Goal: Transaction & Acquisition: Book appointment/travel/reservation

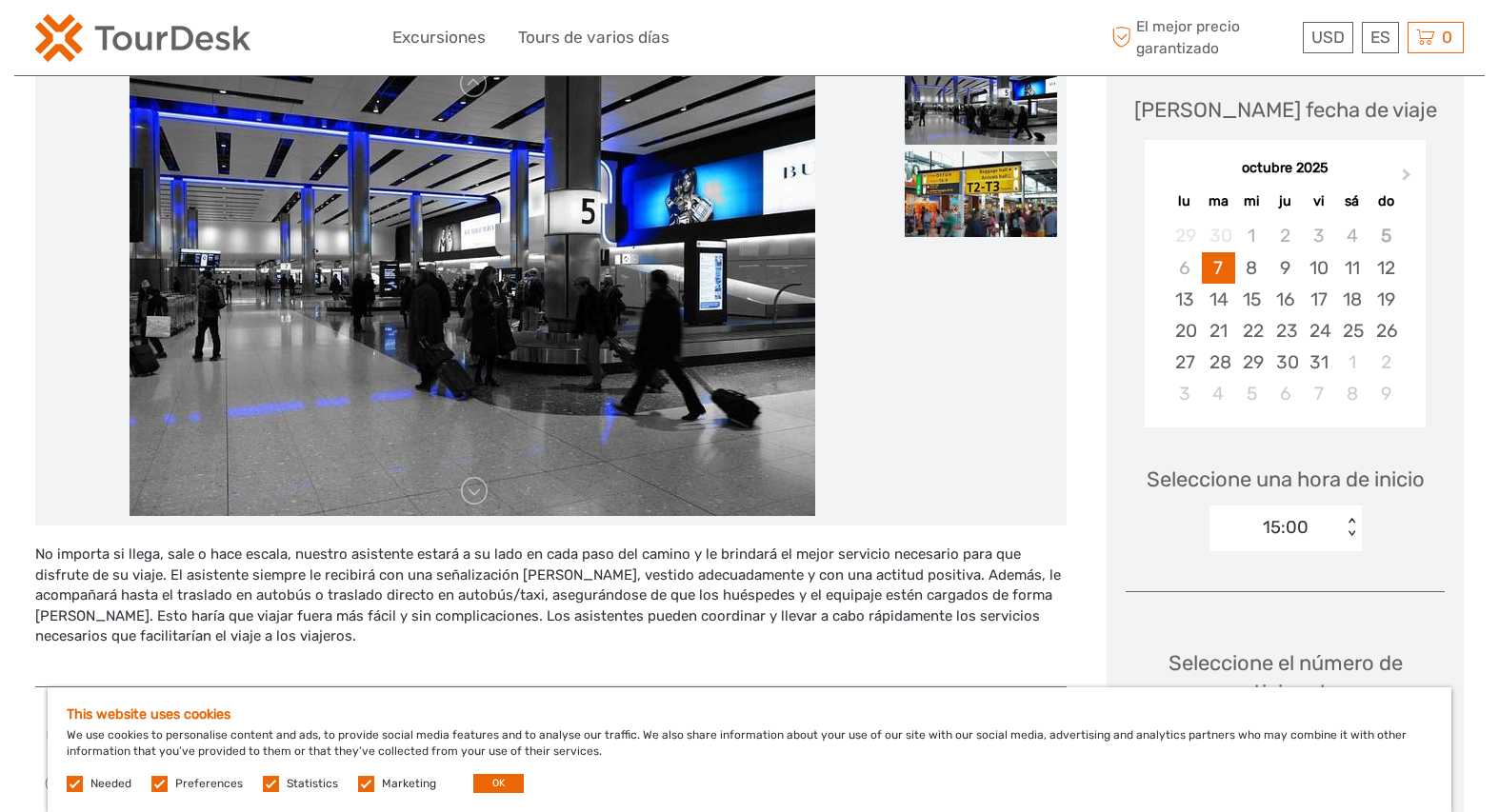
scroll to position [256, 0]
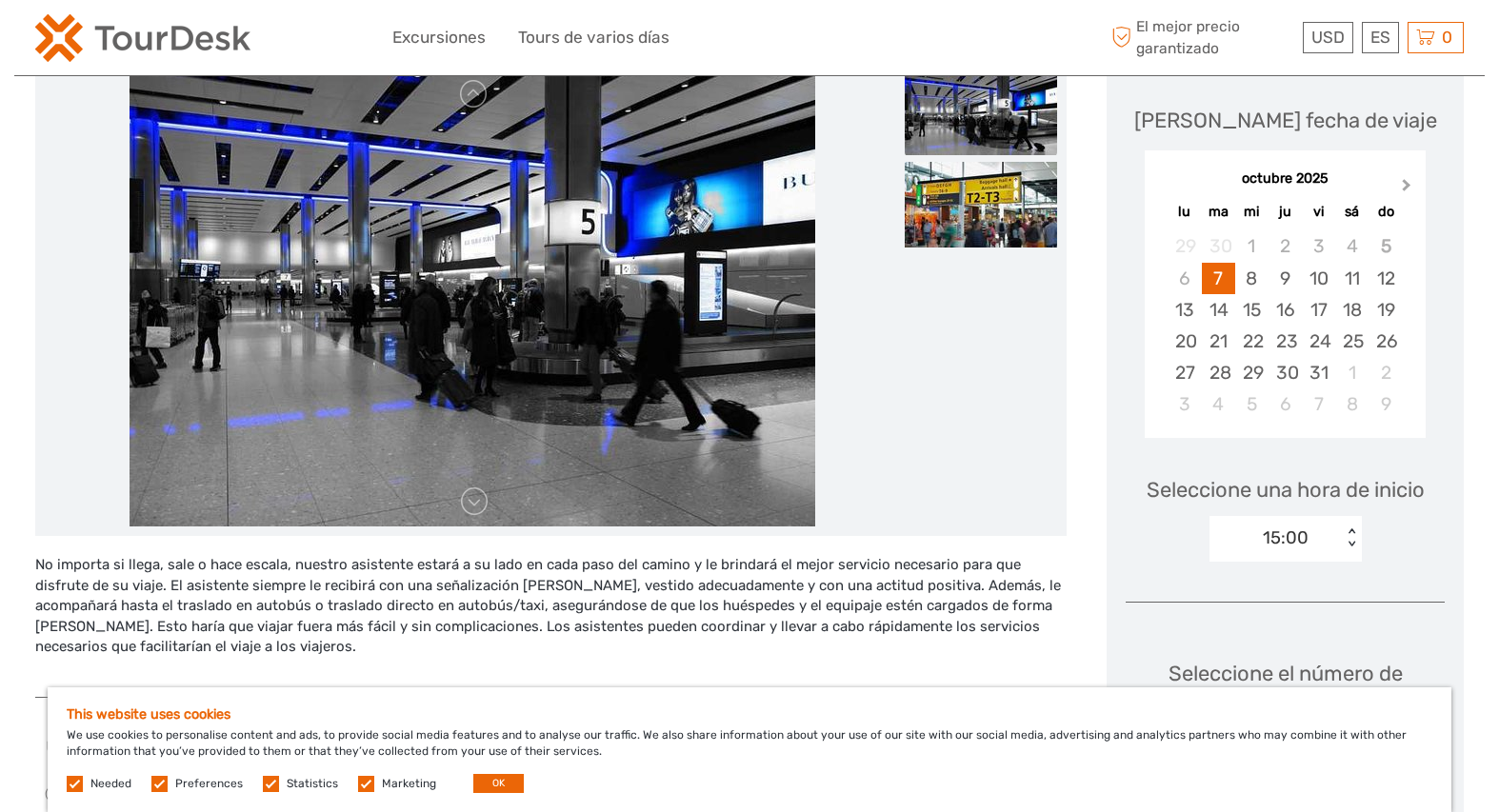
click at [1407, 190] on button "Next Month" at bounding box center [1408, 189] width 30 height 30
click at [1182, 245] on div "1" at bounding box center [1183, 246] width 33 height 31
click at [1328, 543] on div "00:00" at bounding box center [1275, 537] width 132 height 29
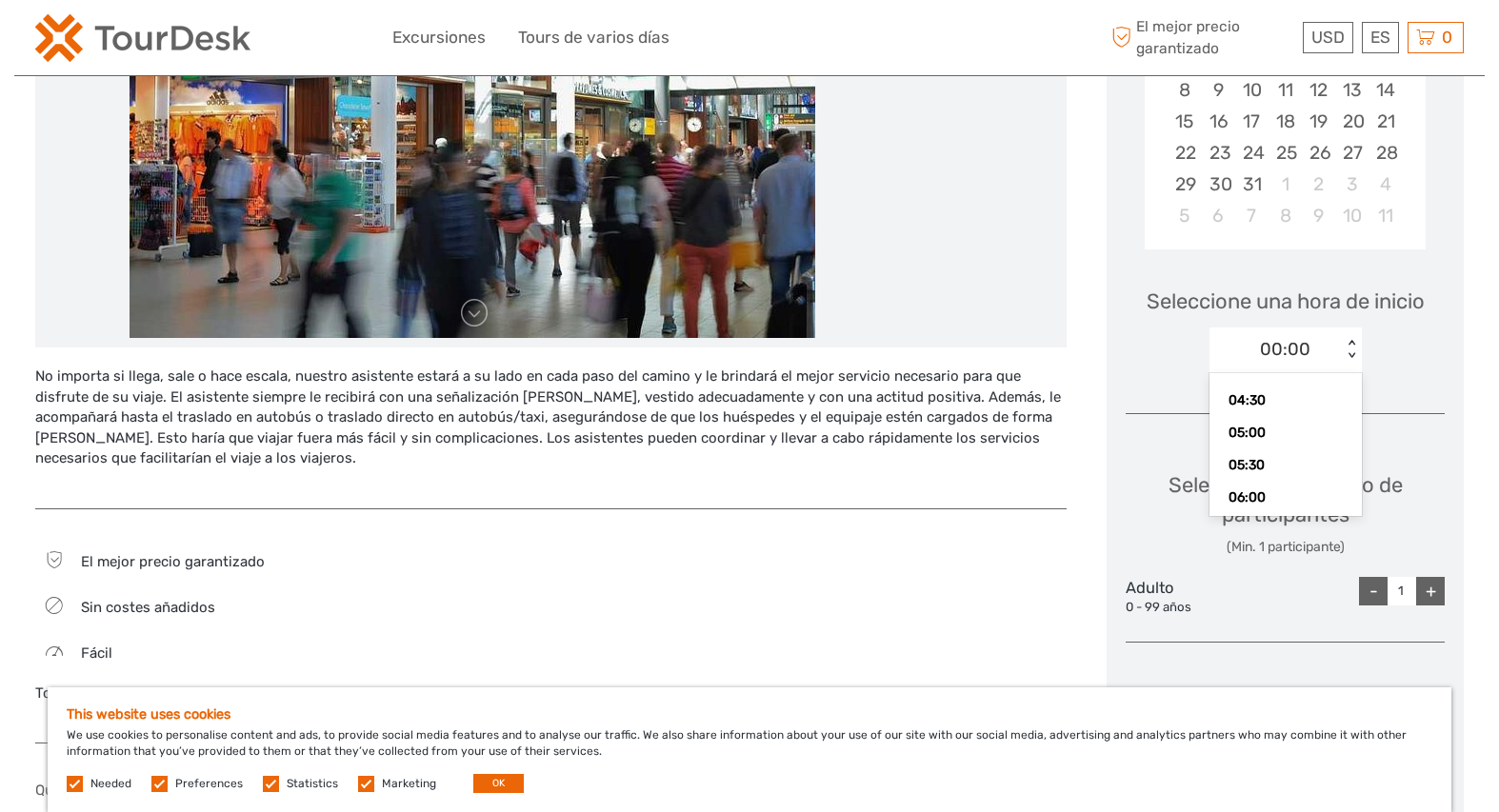
scroll to position [335, 0]
click at [1299, 457] on div "06:00" at bounding box center [1285, 460] width 133 height 32
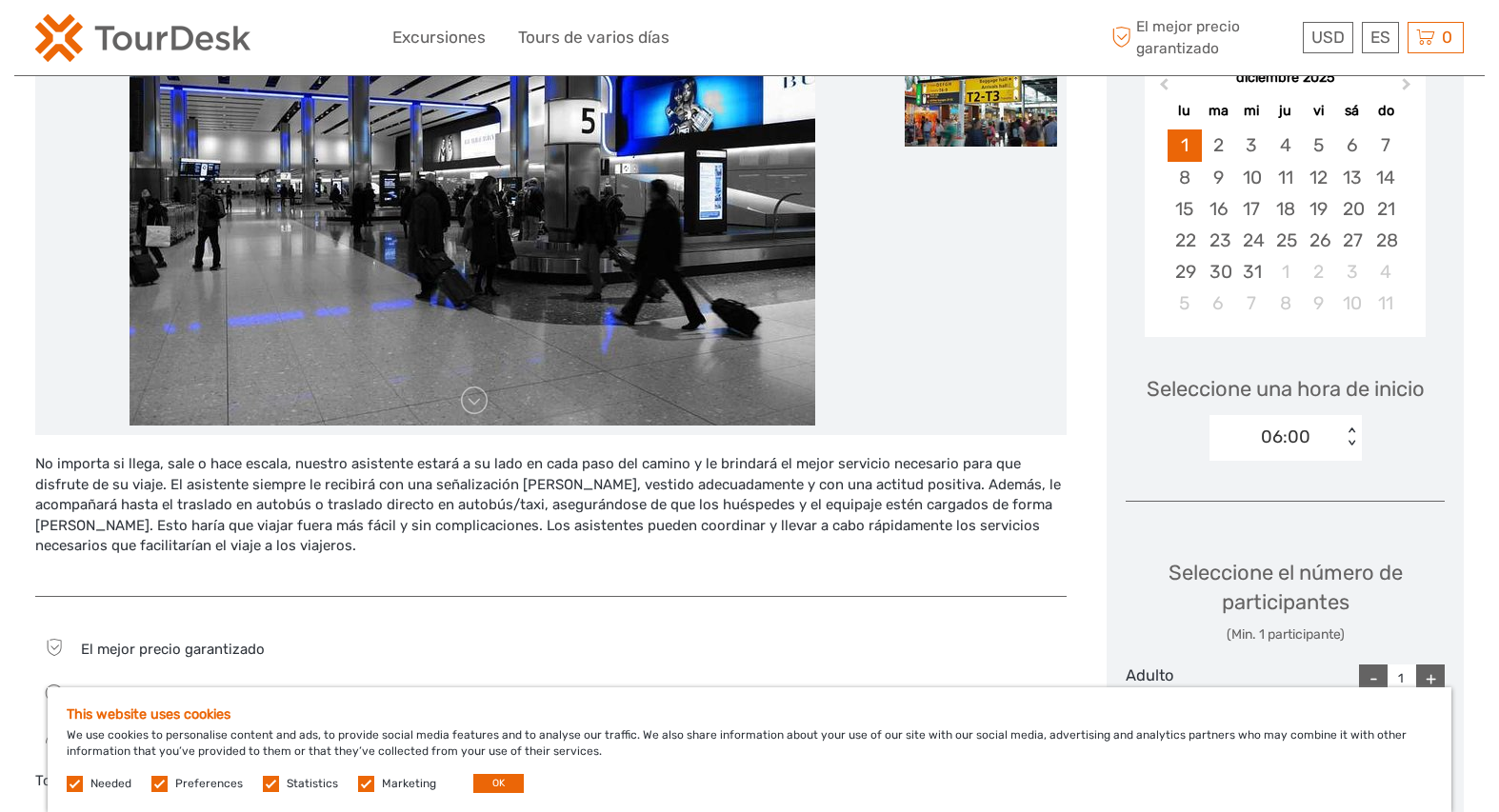
scroll to position [343, 0]
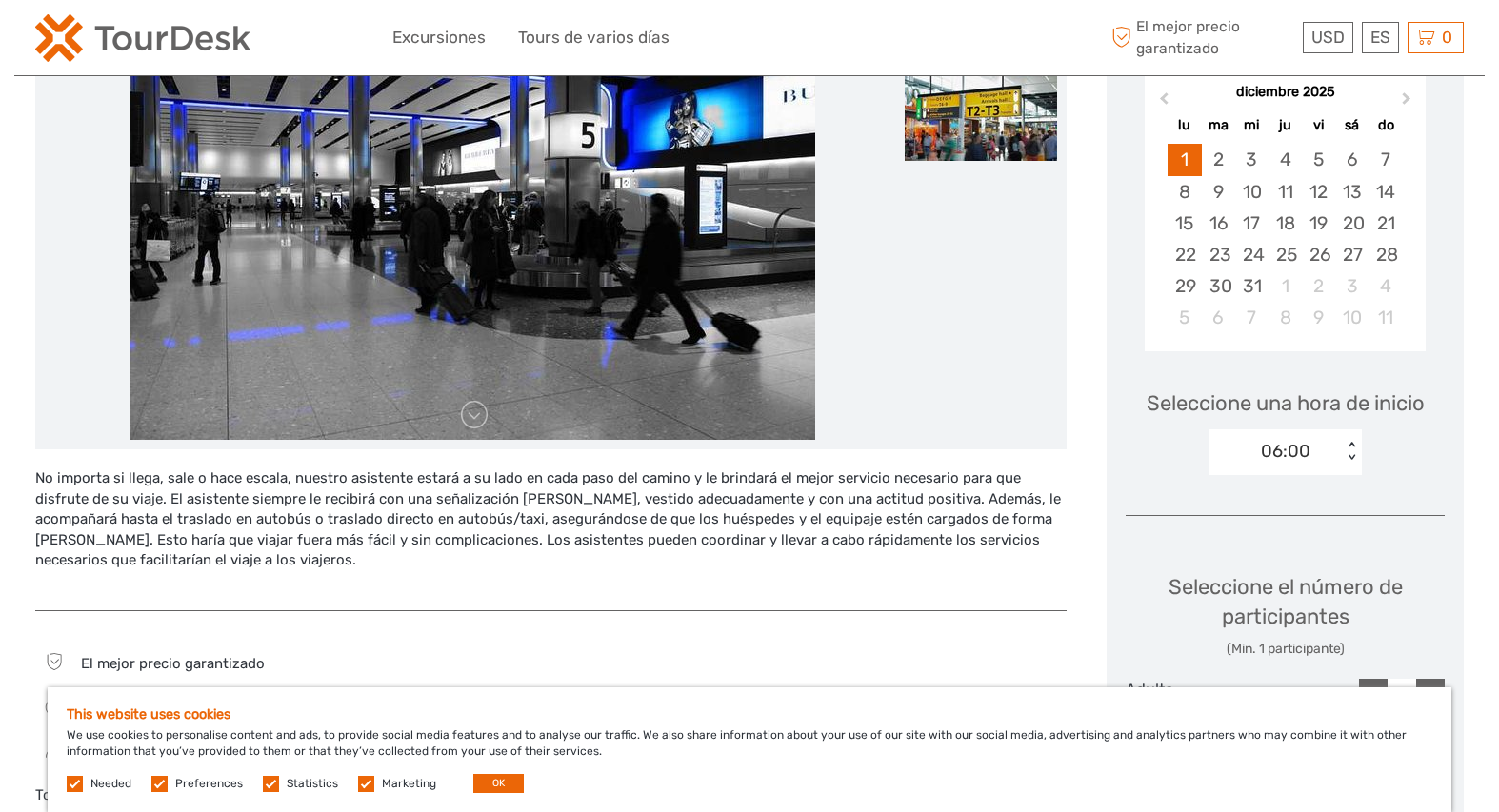
click at [1346, 458] on div "< >" at bounding box center [1351, 451] width 16 height 20
click at [1303, 562] on div "14:30" at bounding box center [1285, 562] width 133 height 32
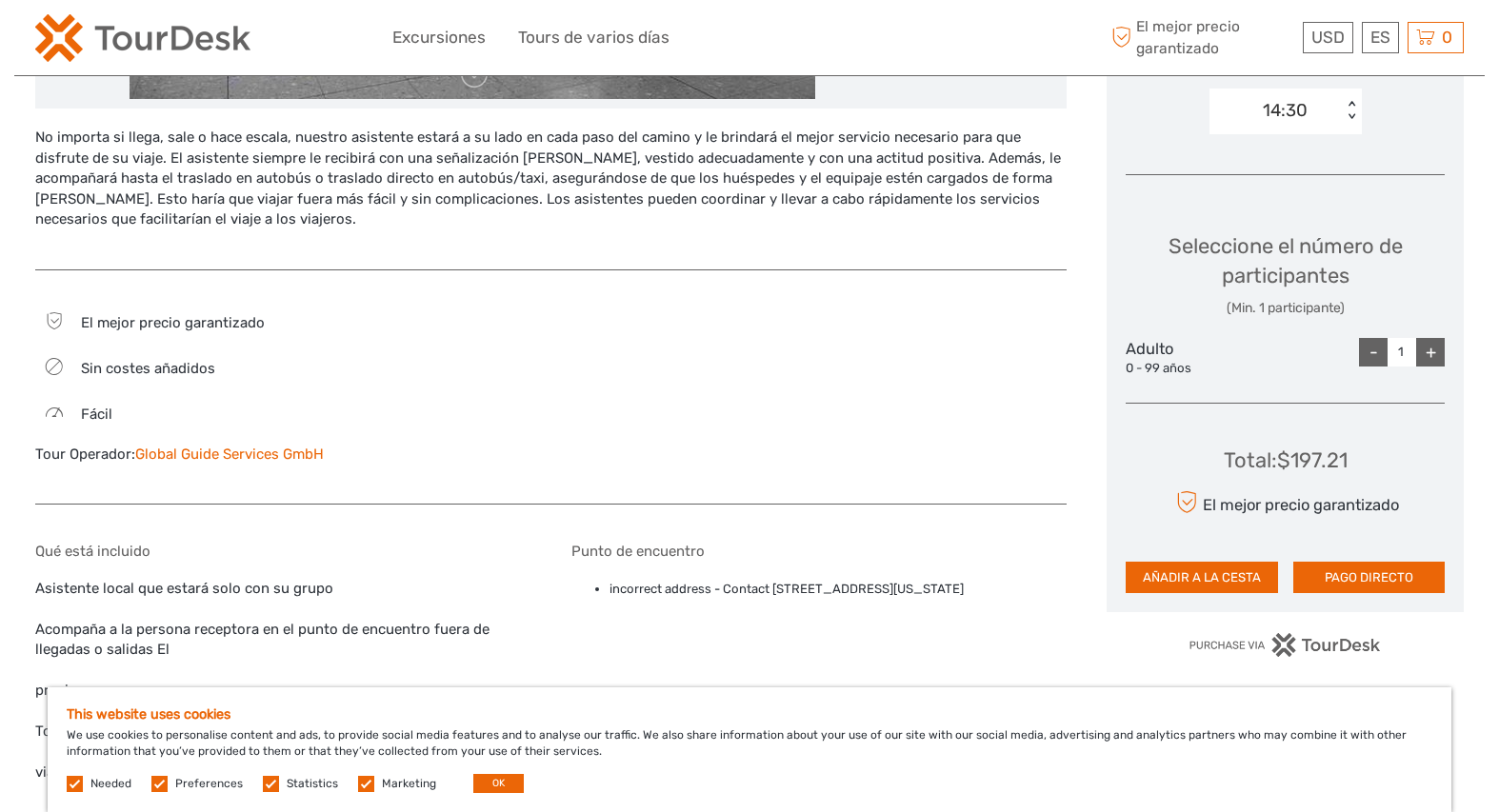
scroll to position [682, 0]
click at [1439, 352] on div "+" at bounding box center [1430, 353] width 29 height 29
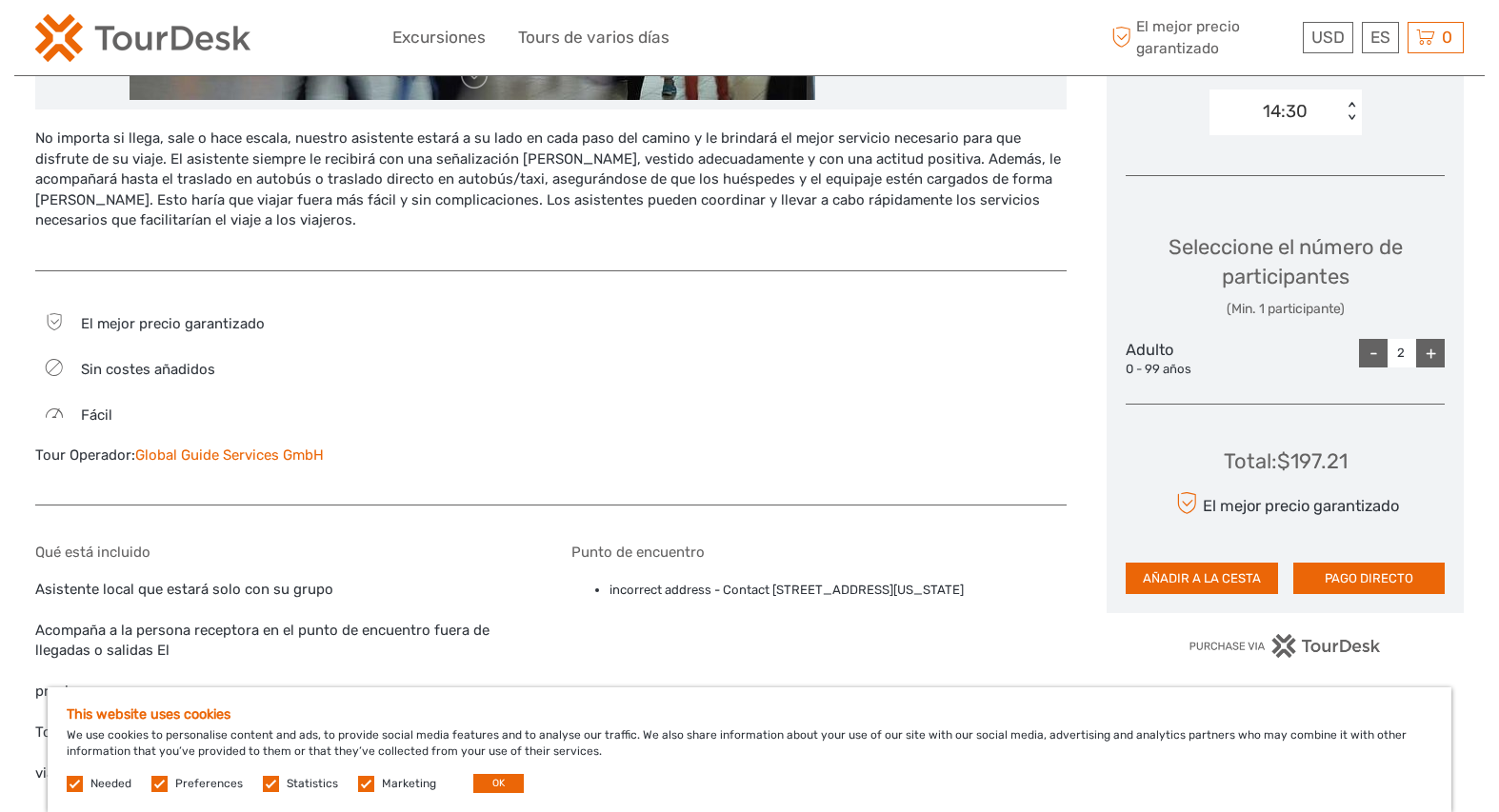
click at [1372, 356] on div "-" at bounding box center [1373, 353] width 29 height 29
type input "1"
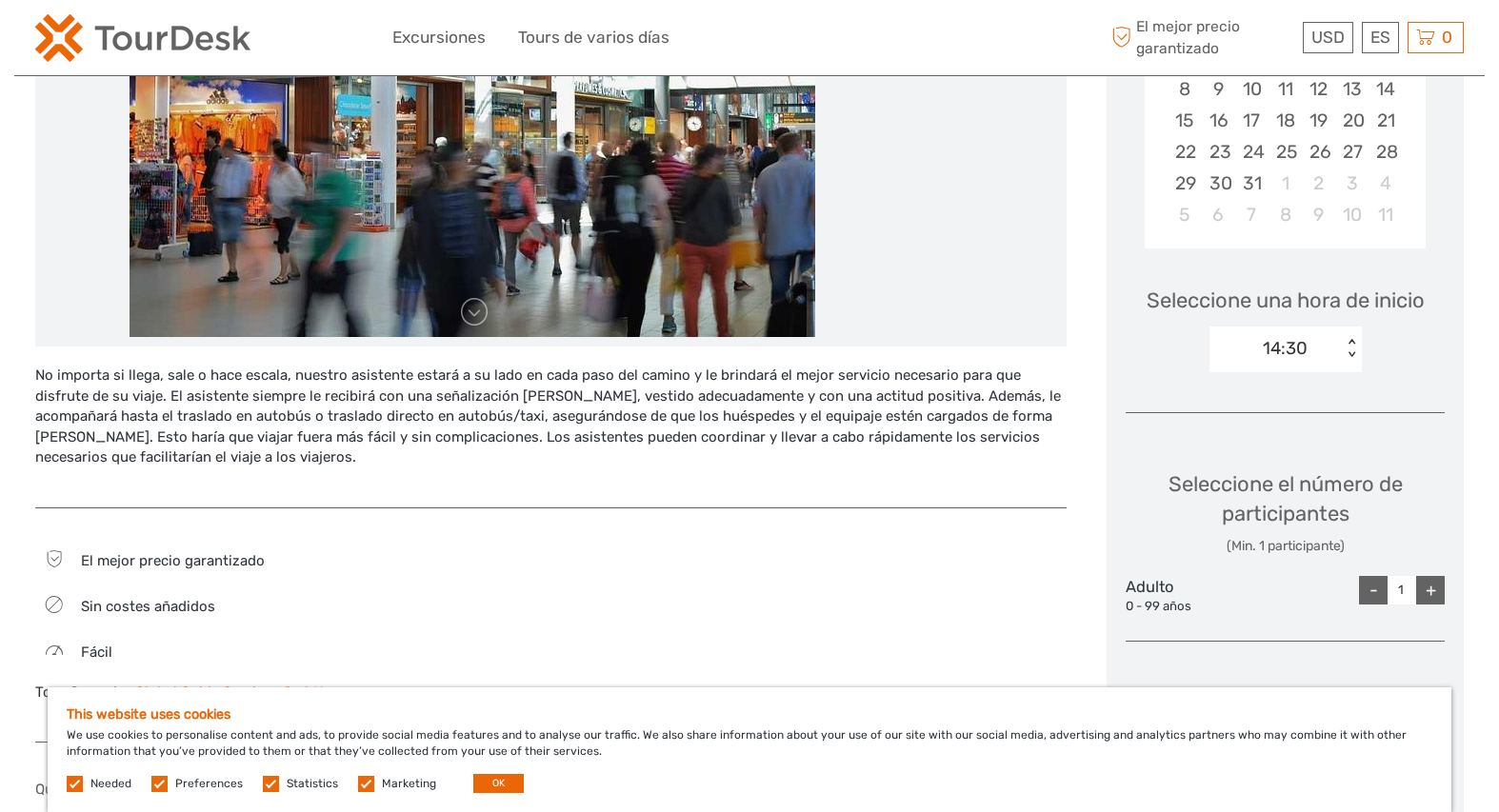
scroll to position [0, 0]
